Goal: Transaction & Acquisition: Purchase product/service

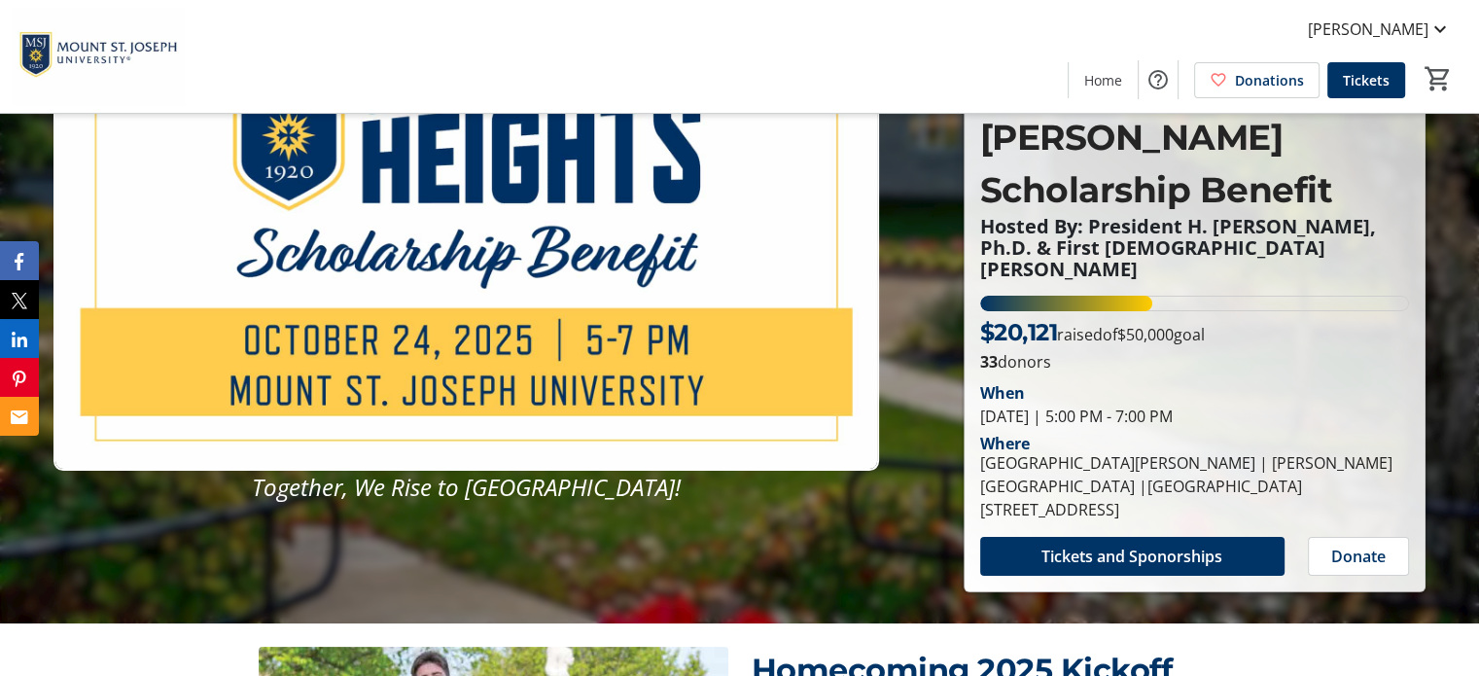
scroll to position [127, 0]
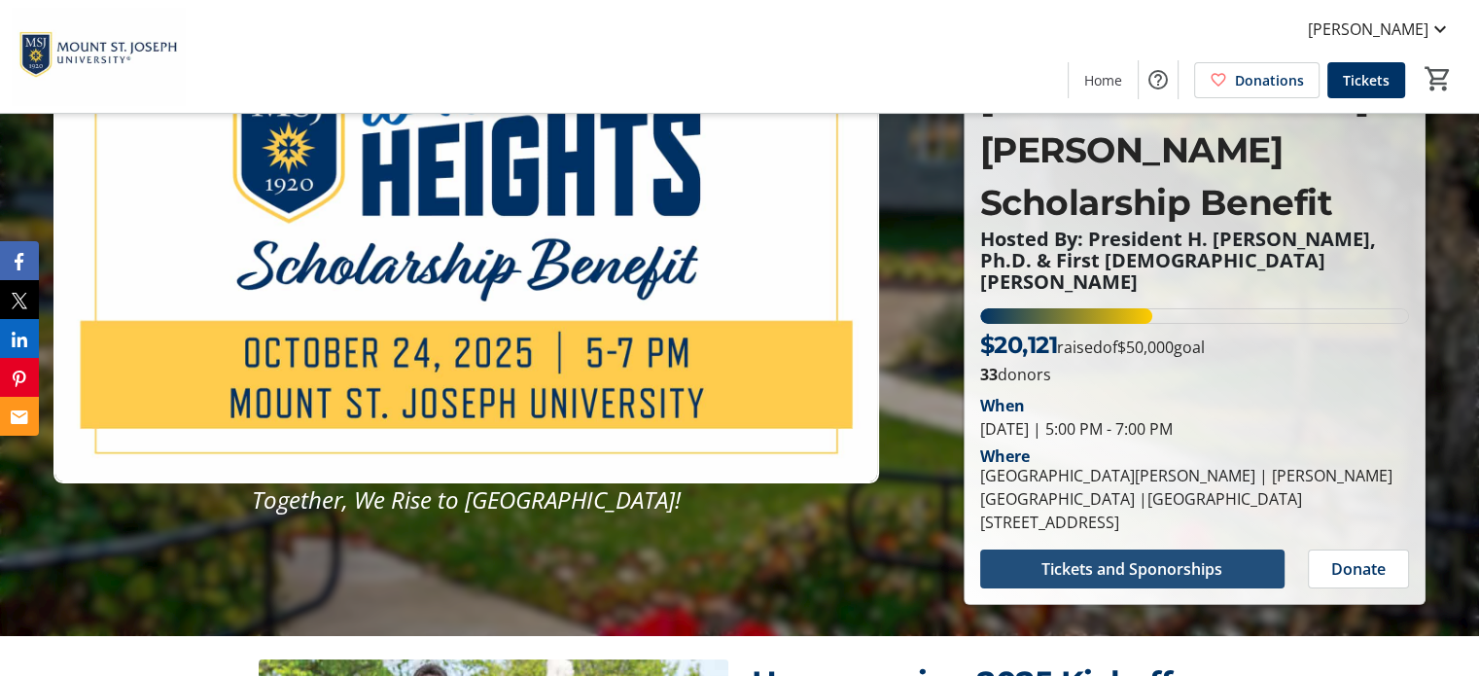
click at [1124, 557] on span "Tickets and Sponorships" at bounding box center [1131, 568] width 181 height 23
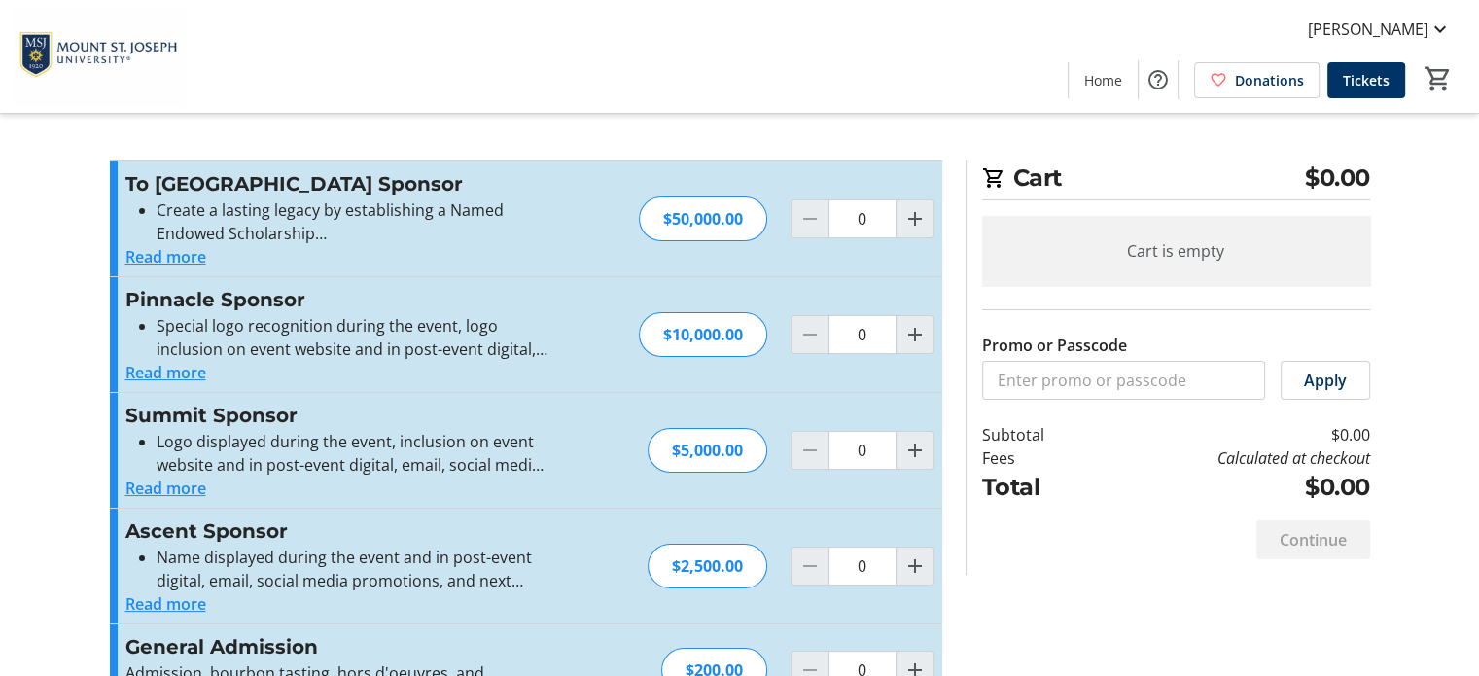
scroll to position [62, 0]
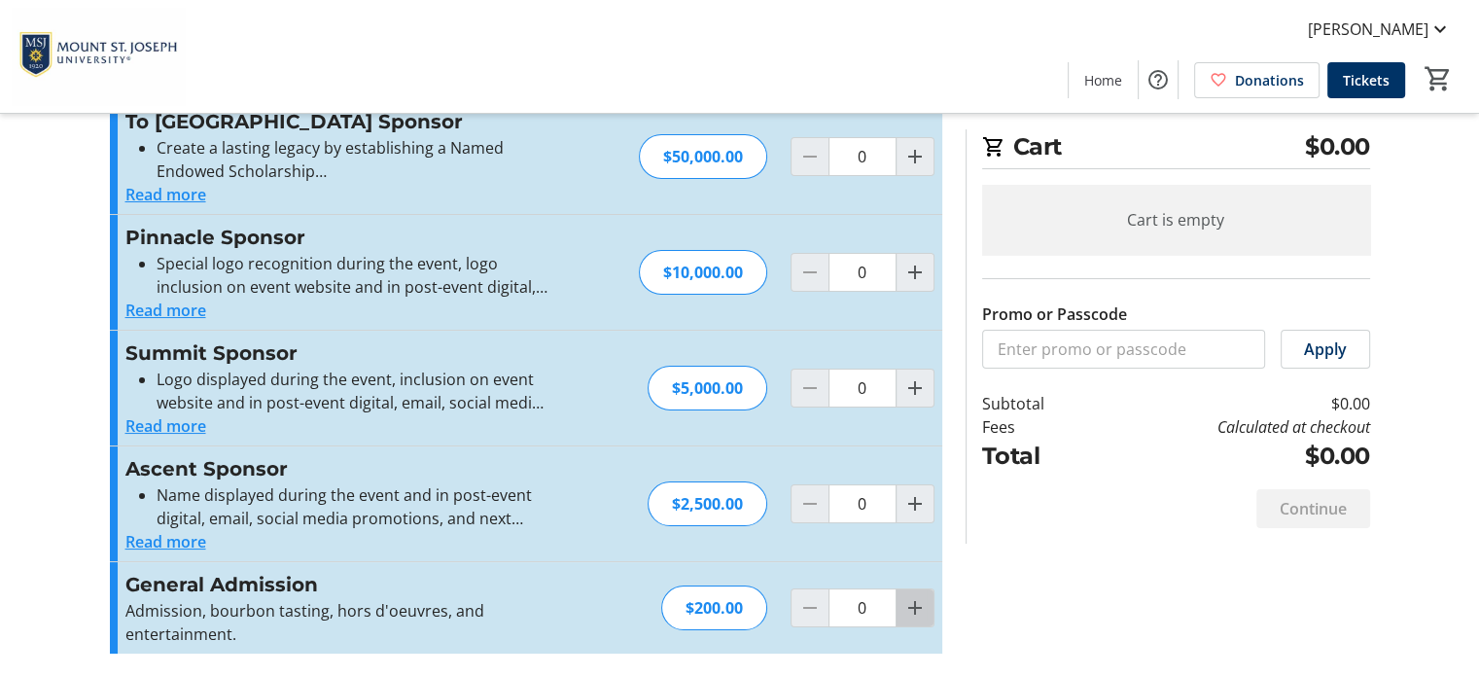
click at [912, 607] on mat-icon "Increment by one" at bounding box center [914, 607] width 23 height 23
type input "1"
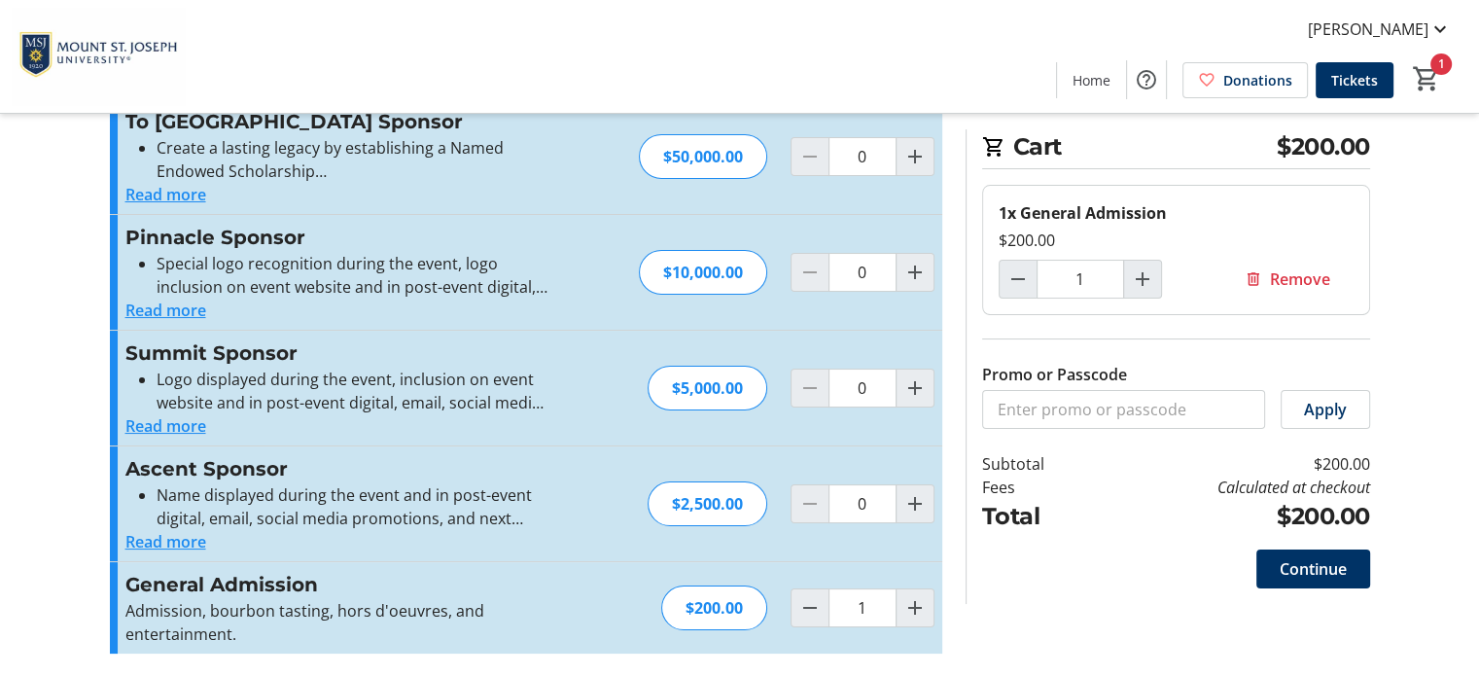
scroll to position [0, 0]
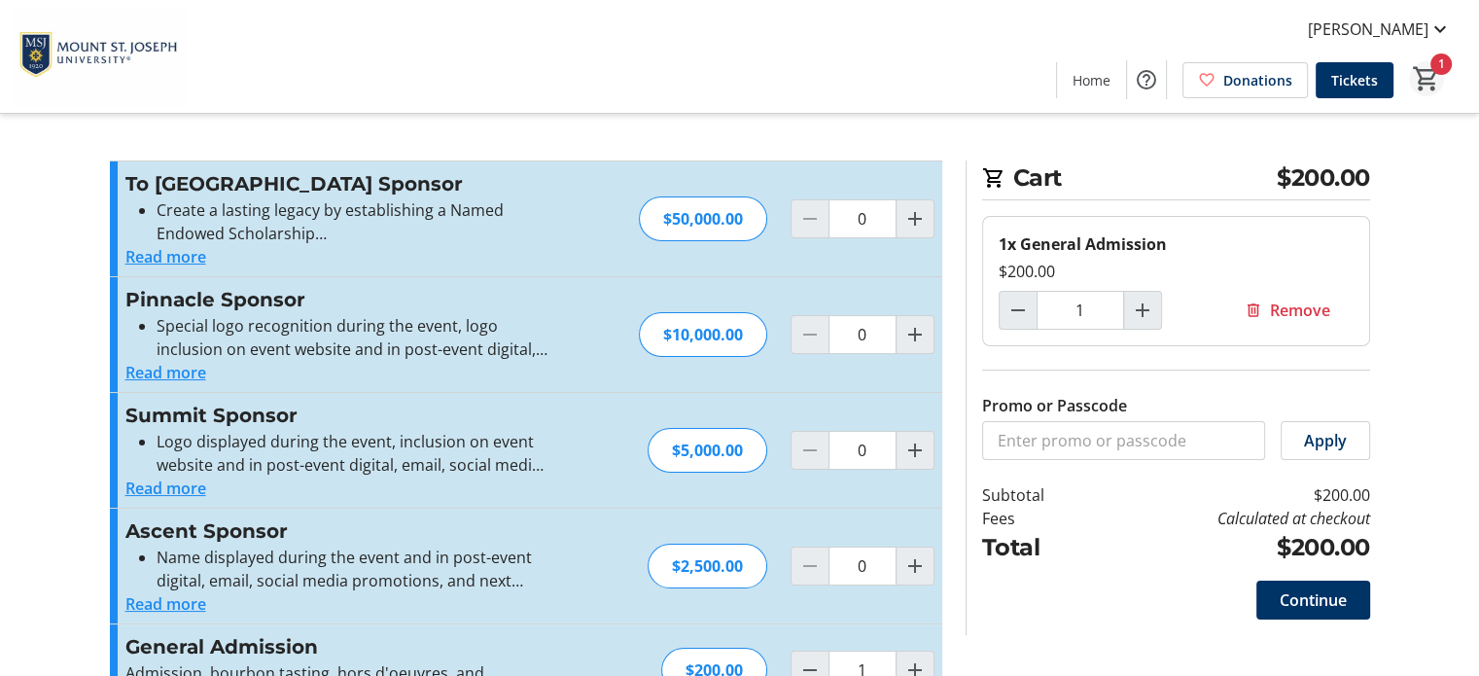
click at [1435, 76] on mat-icon "1" at bounding box center [1426, 78] width 29 height 29
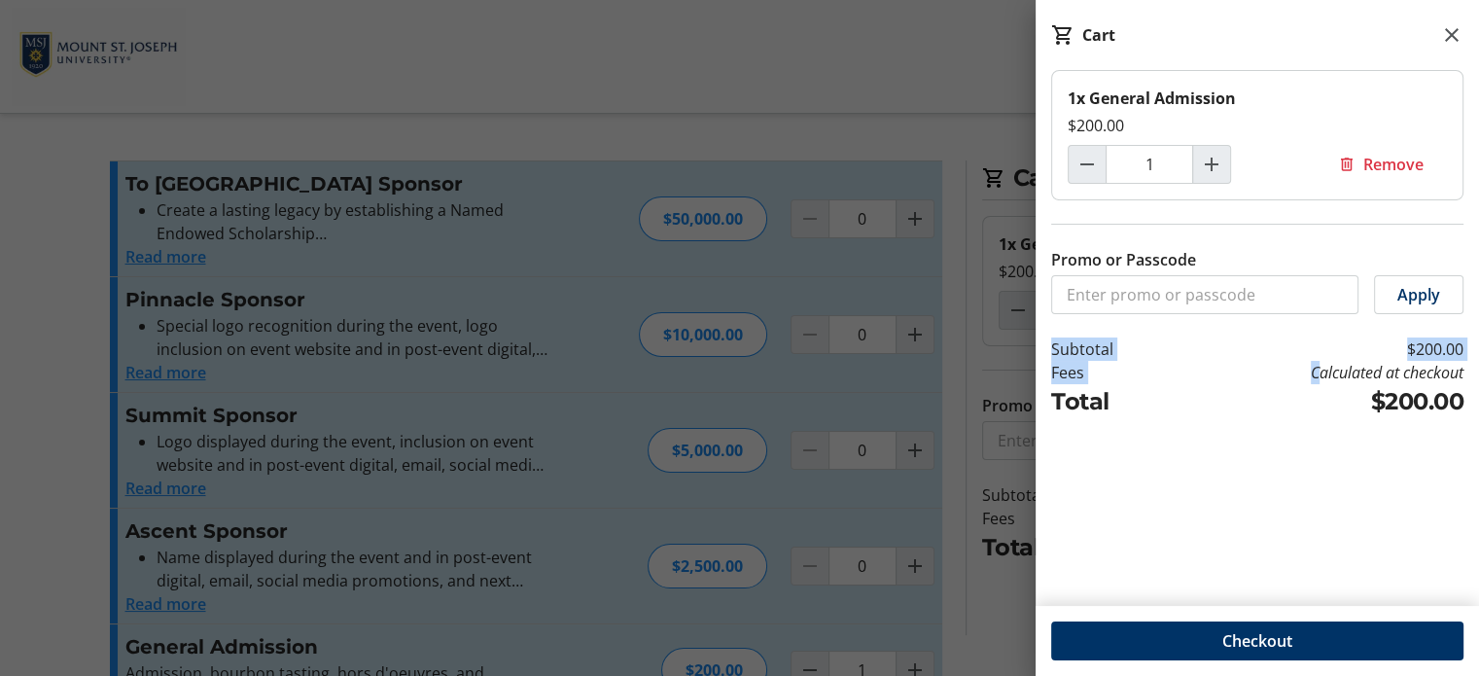
drag, startPoint x: 1295, startPoint y: 372, endPoint x: 1470, endPoint y: 376, distance: 175.0
click at [1470, 376] on tr-shared-cart-totals-ui "Subtotal $200.00 Fees Calculated at checkout Total $200.00" at bounding box center [1256, 378] width 443 height 82
click at [1141, 521] on div "1x General Admission $200.00 1 Remove Promo or Passcode Apply Subtotal $200.00 …" at bounding box center [1256, 326] width 443 height 512
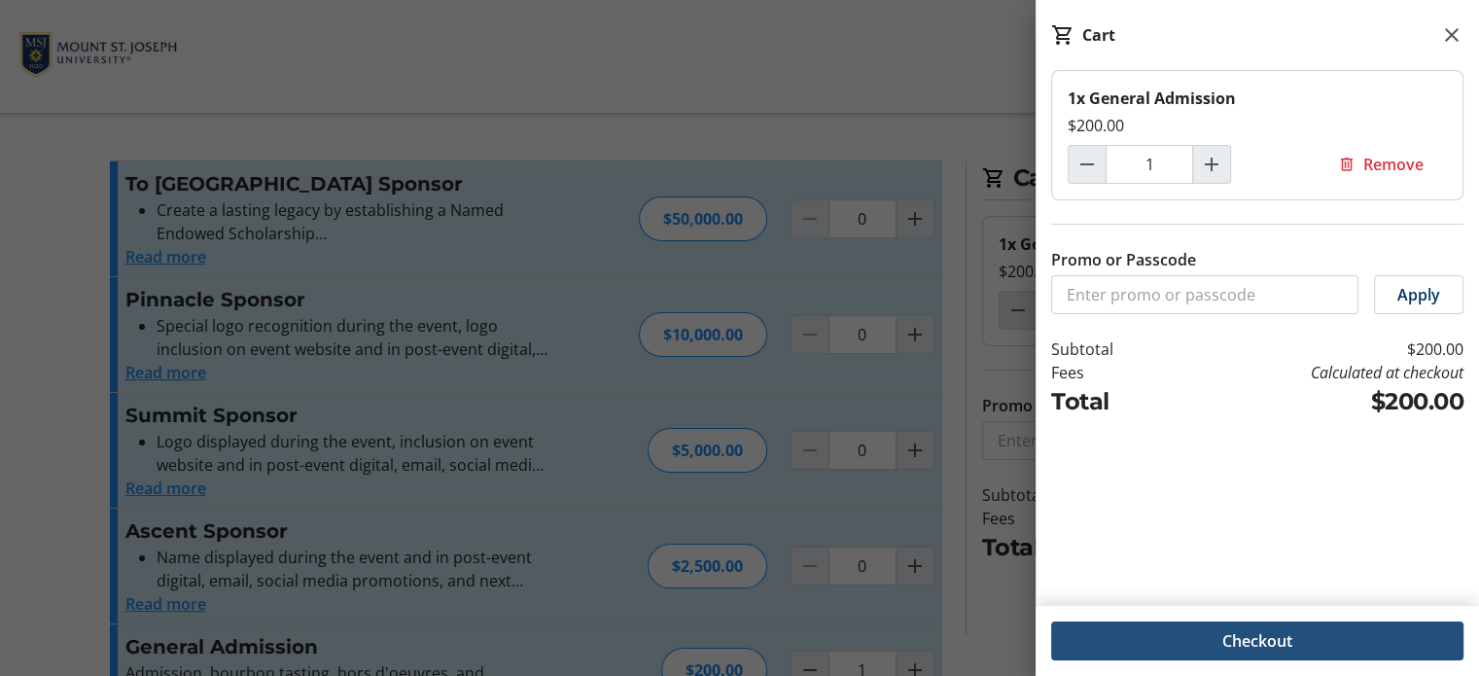
click at [1222, 632] on span "Checkout" at bounding box center [1257, 640] width 70 height 23
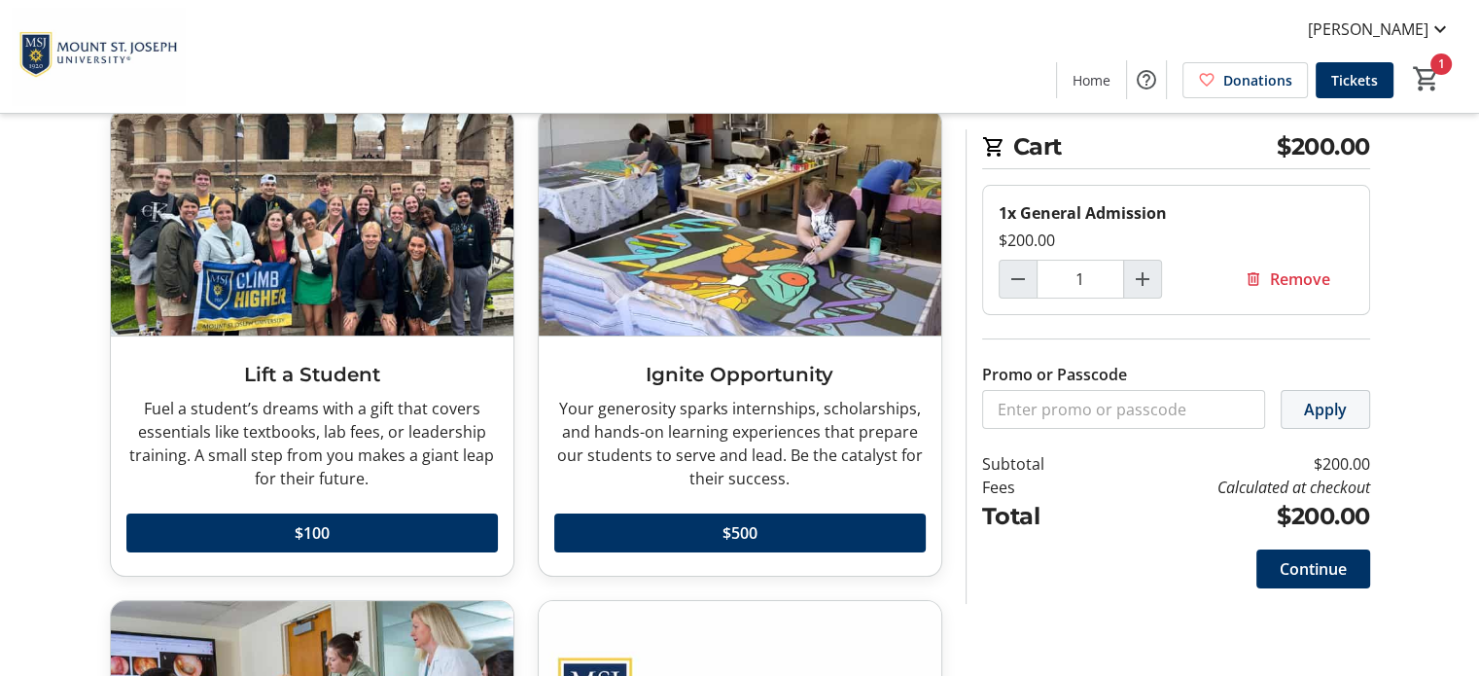
scroll to position [121, 0]
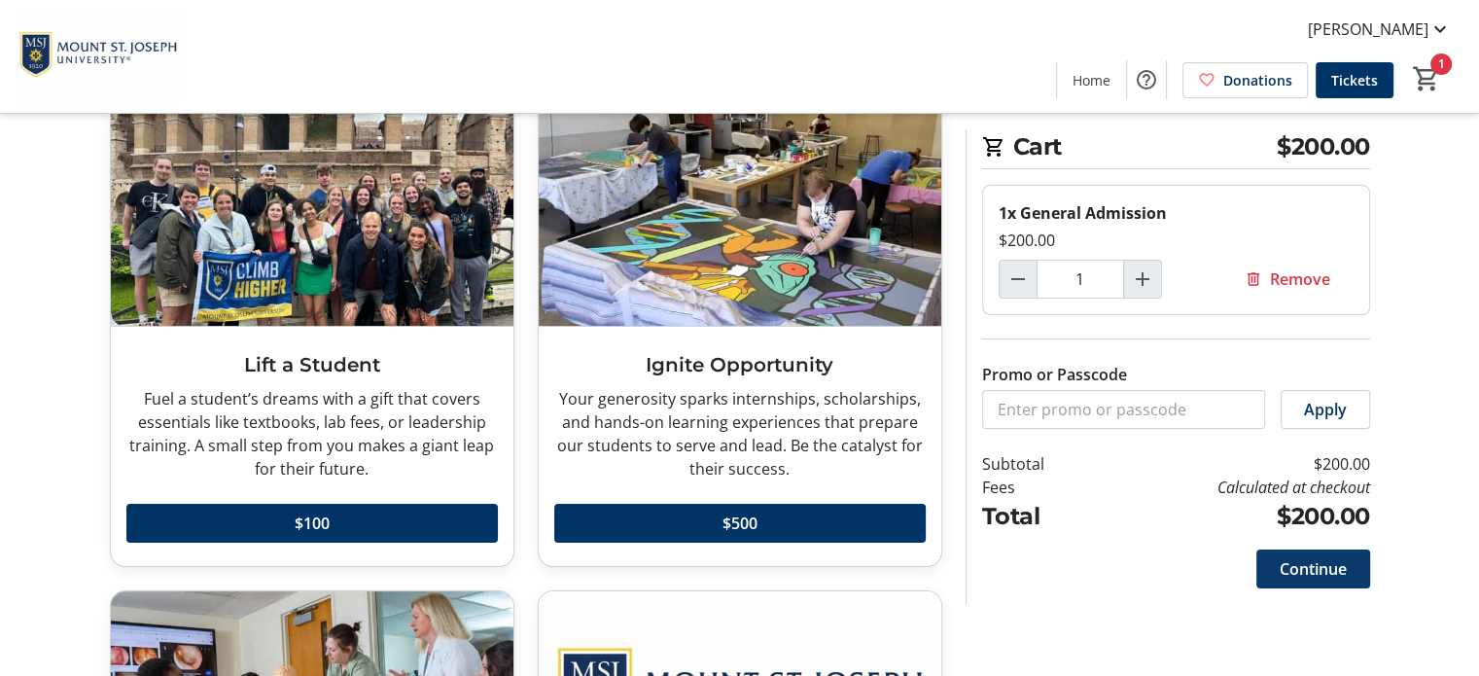
click at [1306, 569] on span "Continue" at bounding box center [1312, 568] width 67 height 23
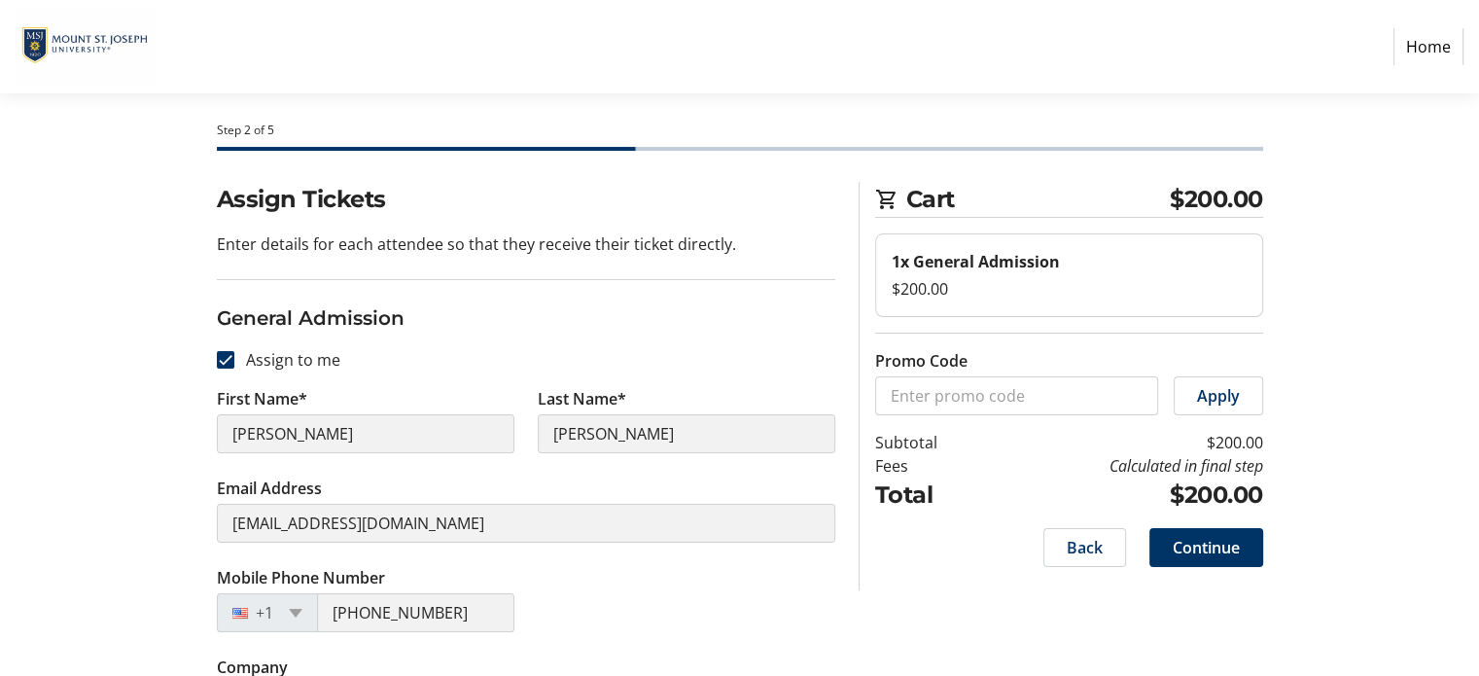
scroll to position [86, 0]
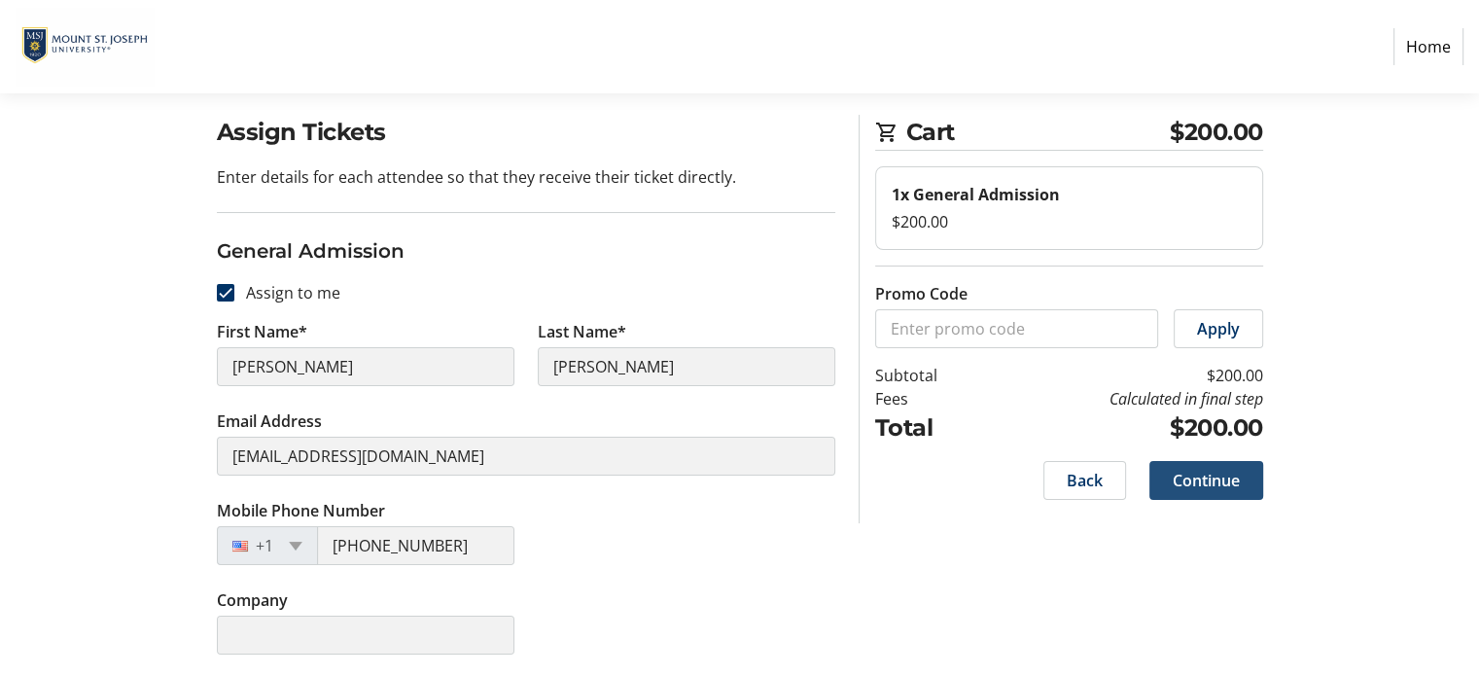
click at [1193, 477] on span "Continue" at bounding box center [1205, 480] width 67 height 23
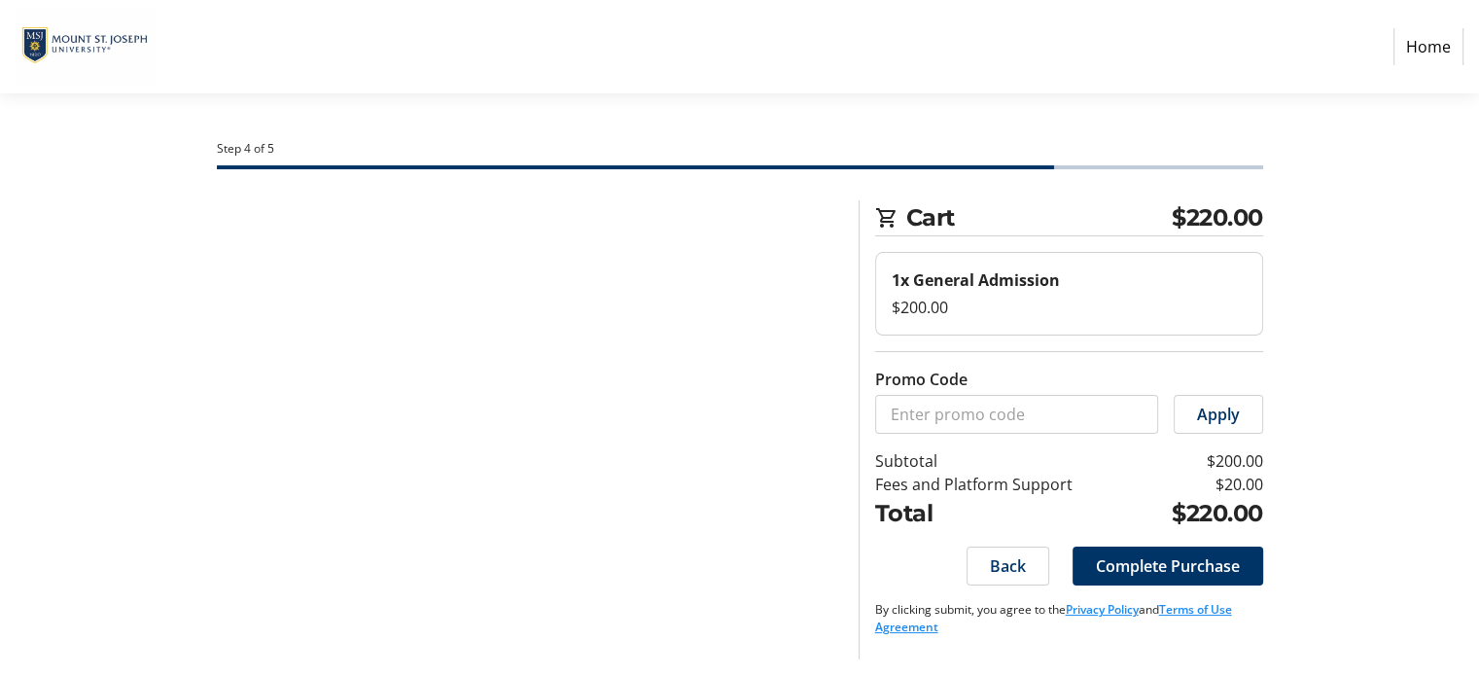
scroll to position [0, 0]
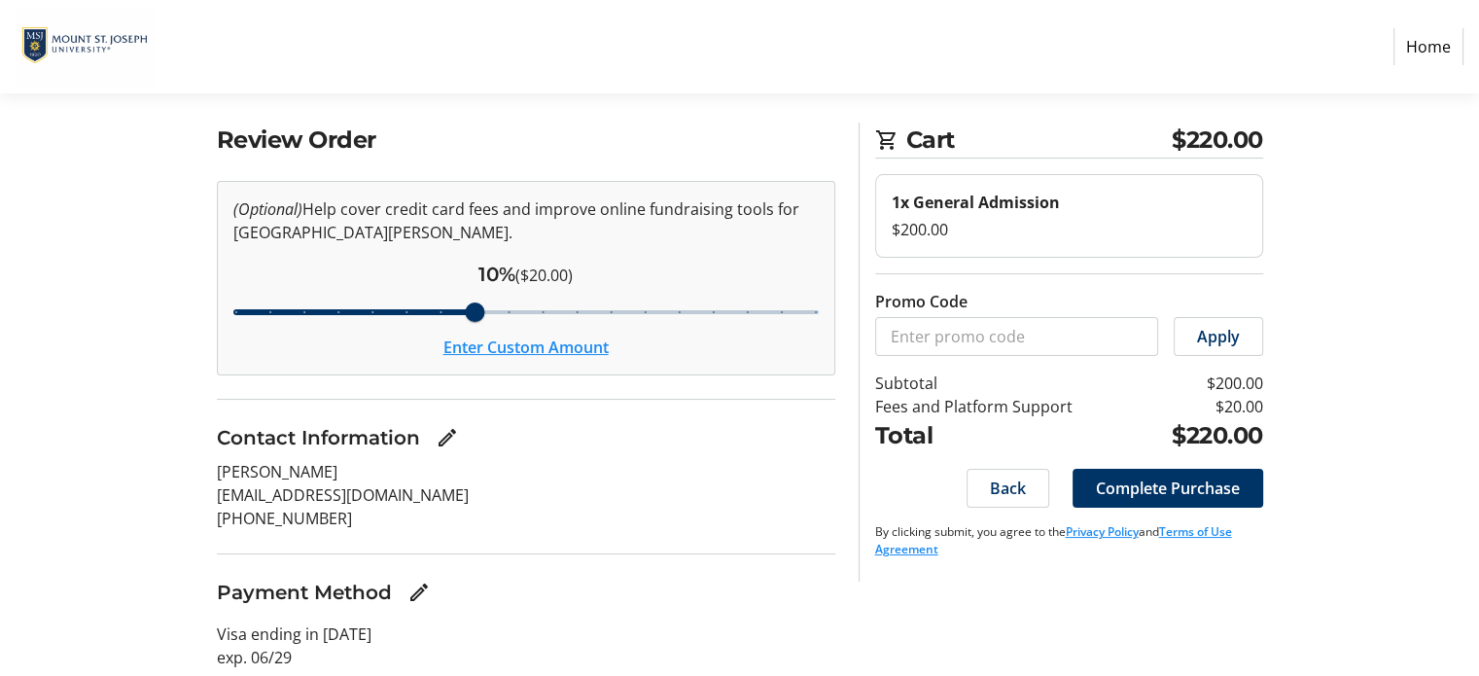
scroll to position [78, 0]
